Goal: Task Accomplishment & Management: Complete application form

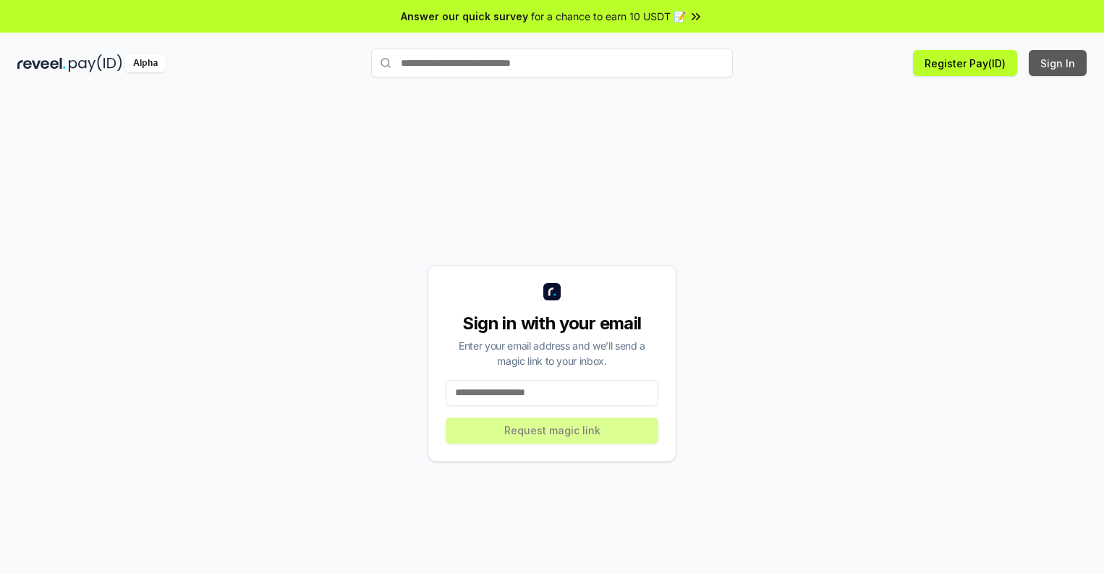
click at [1059, 63] on button "Sign In" at bounding box center [1058, 63] width 58 height 26
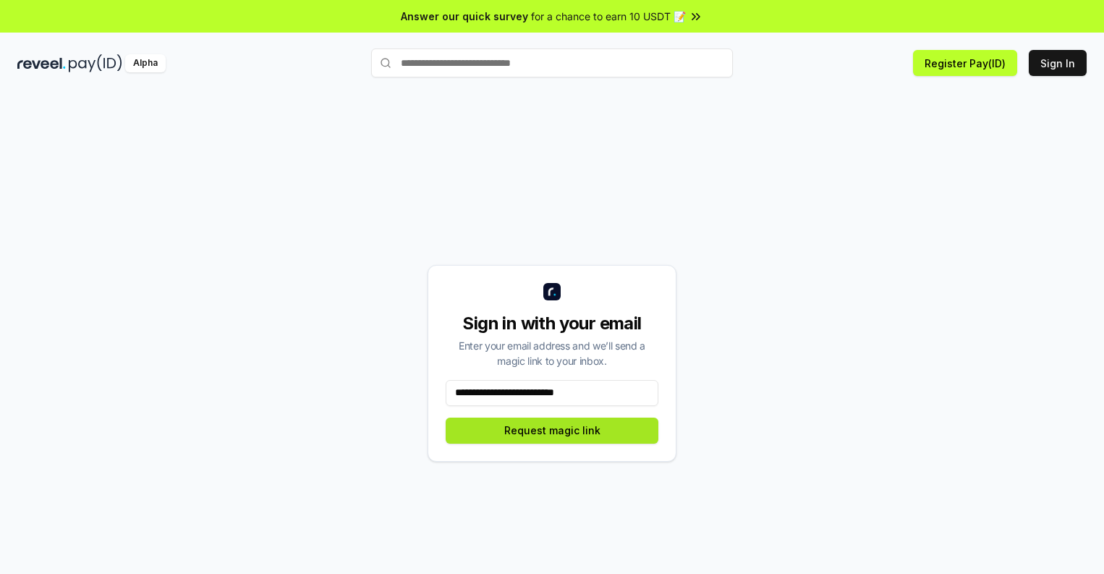
type input "**********"
click at [552, 430] on button "Request magic link" at bounding box center [552, 431] width 213 height 26
